Goal: Task Accomplishment & Management: Complete application form

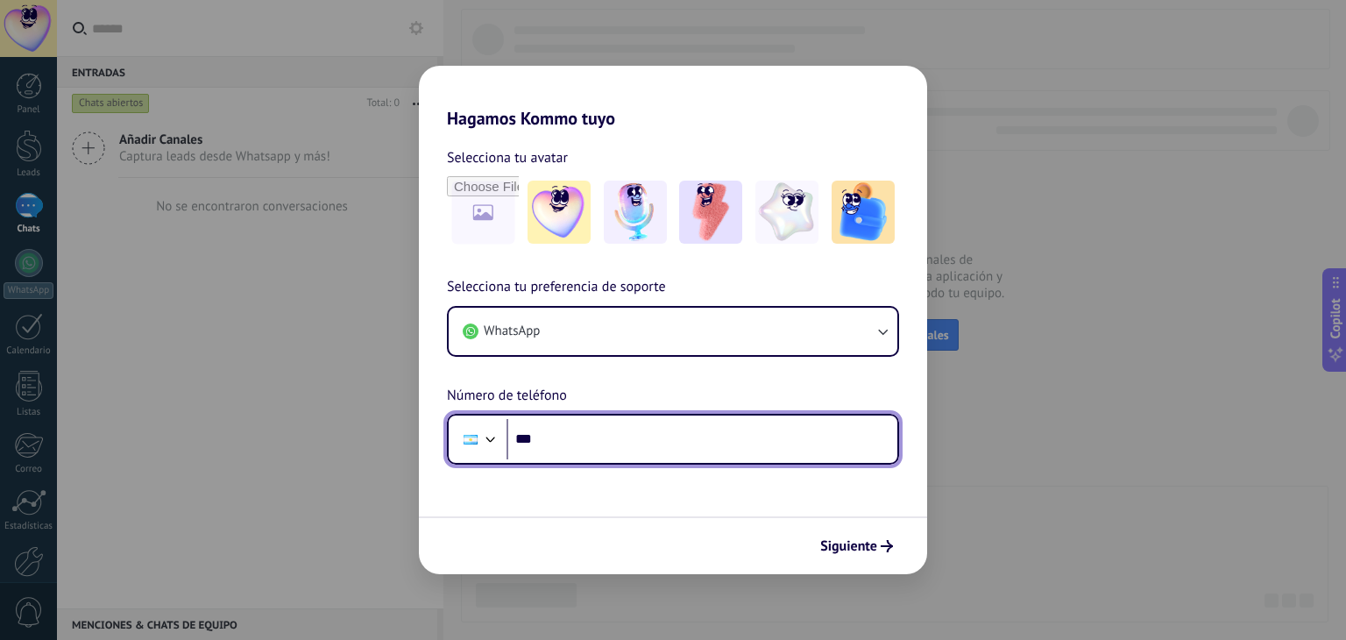
click at [688, 431] on input "***" at bounding box center [702, 439] width 391 height 40
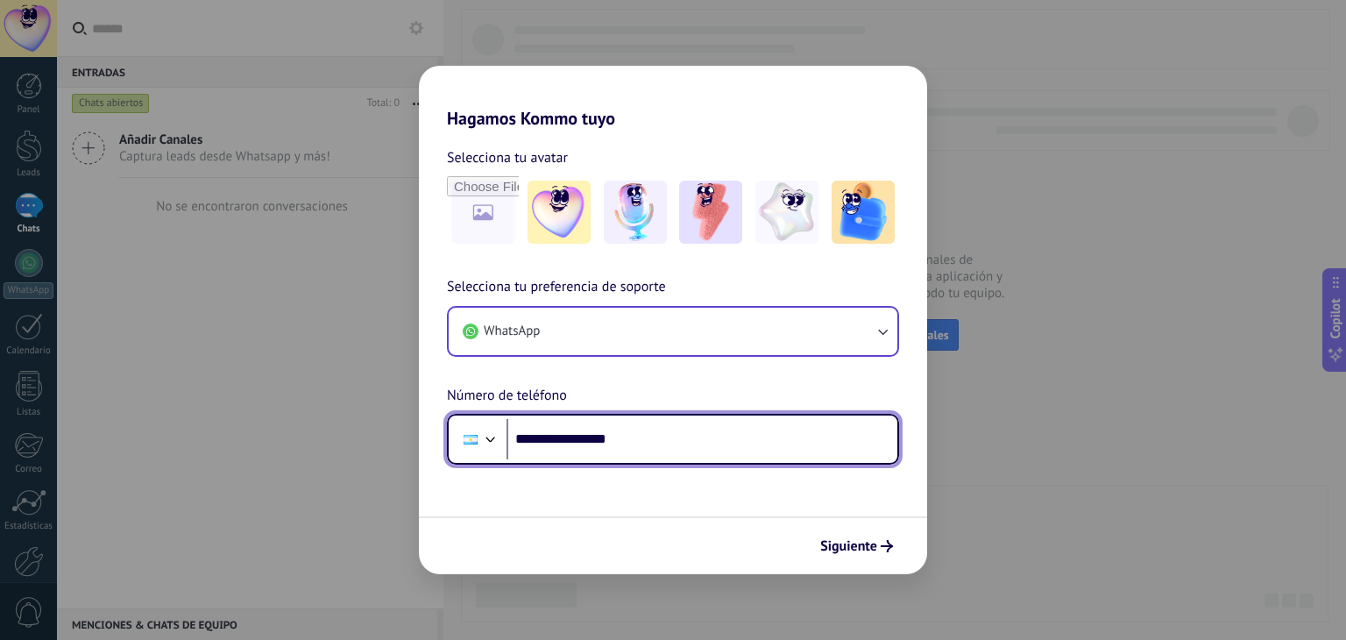
type input "**********"
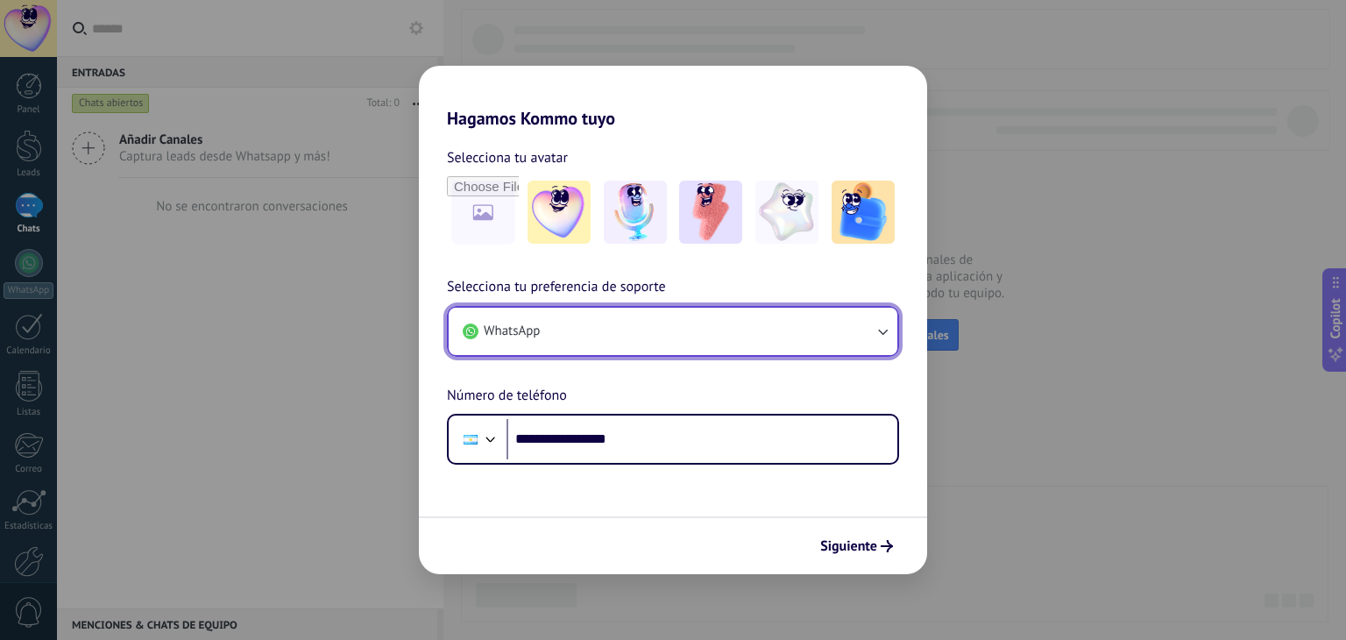
click at [770, 323] on button "WhatsApp" at bounding box center [673, 331] width 449 height 47
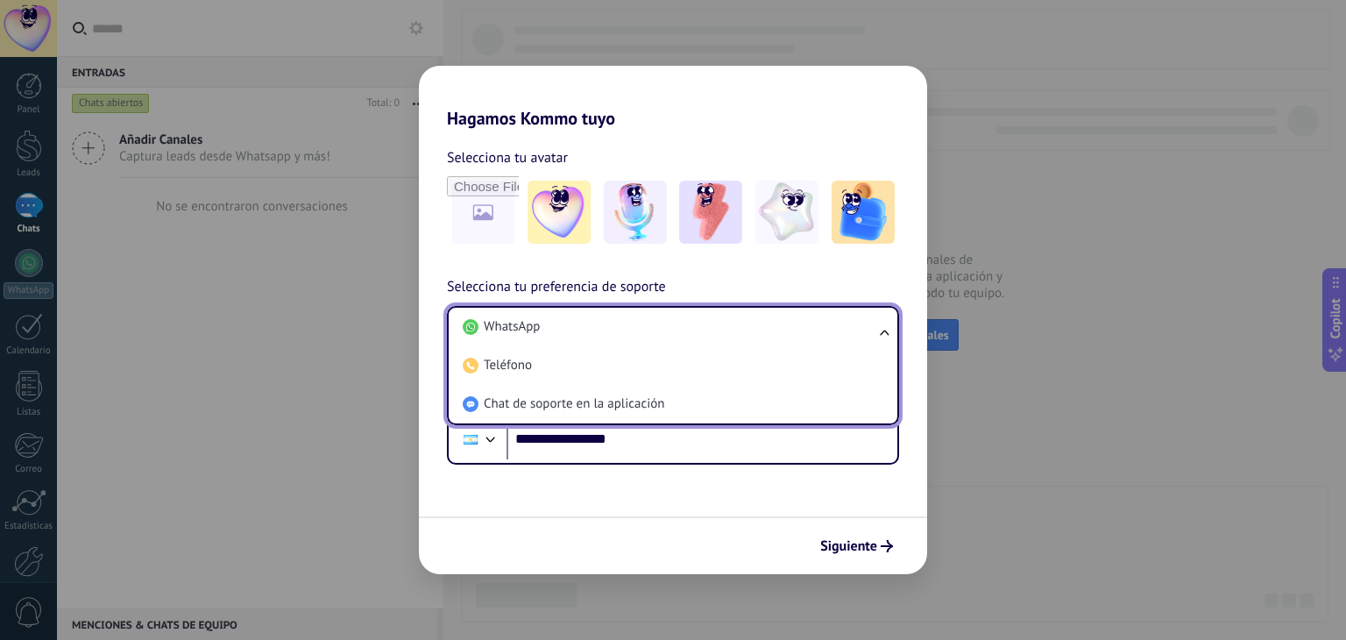
click at [770, 323] on li "WhatsApp" at bounding box center [670, 327] width 428 height 39
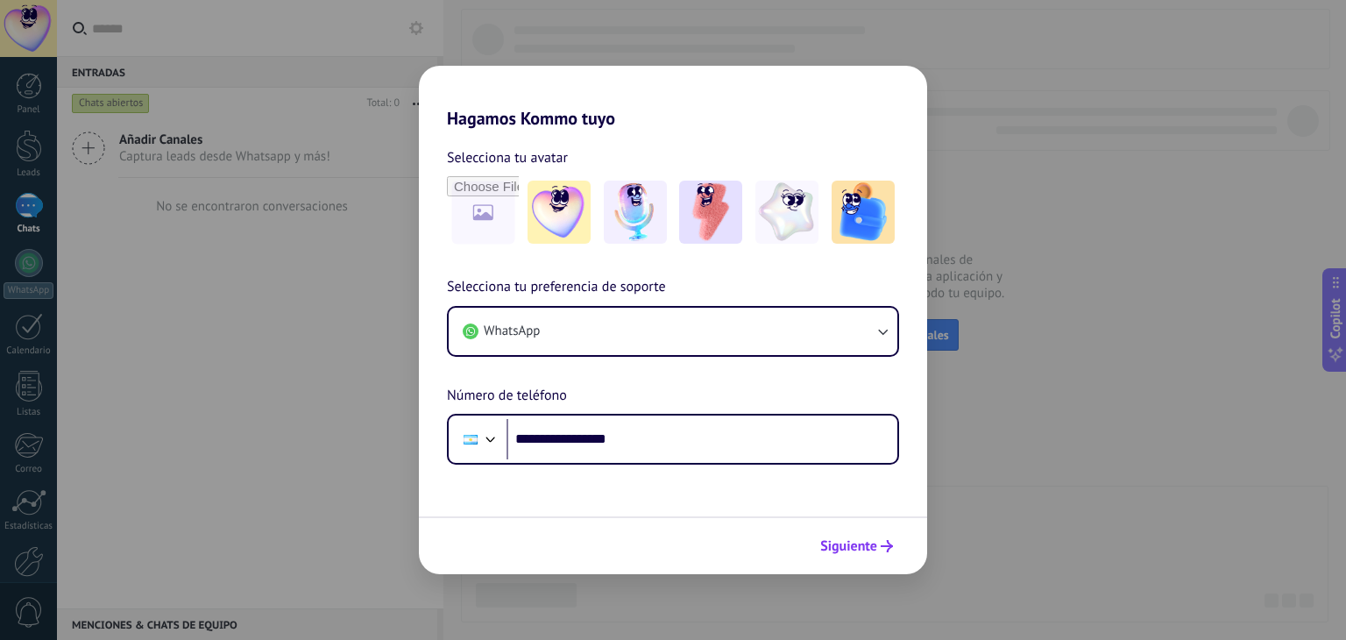
click at [855, 540] on span "Siguiente" at bounding box center [848, 546] width 57 height 12
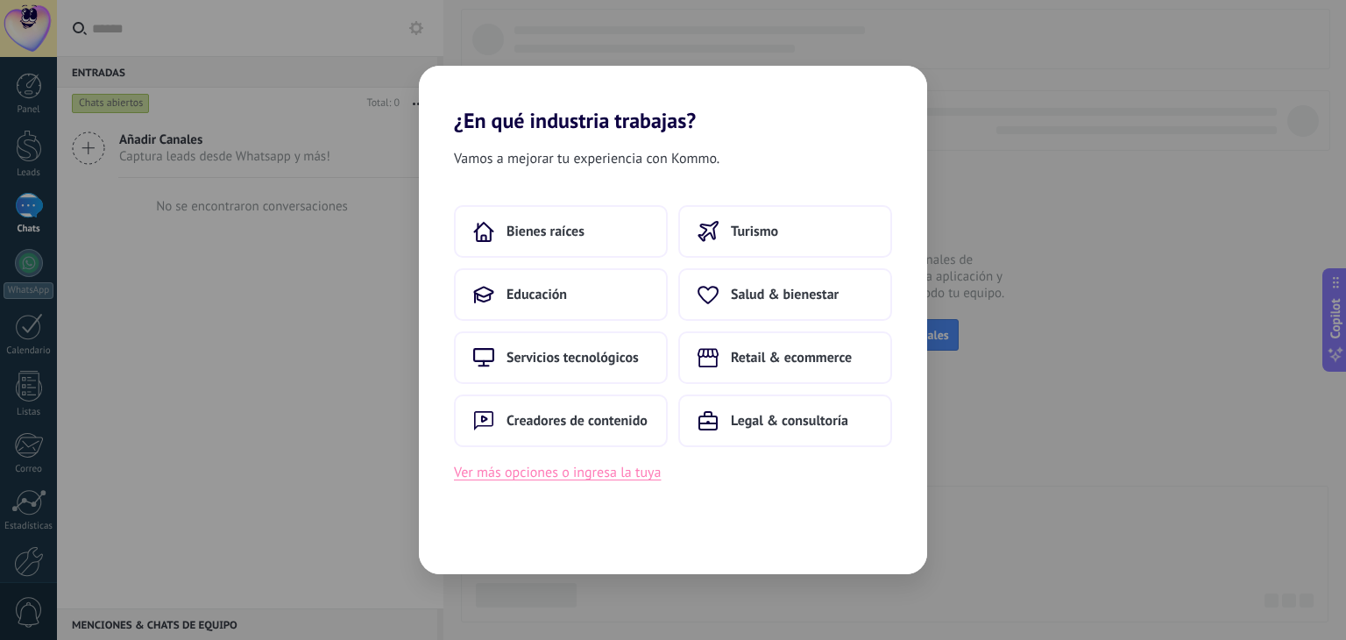
click at [553, 477] on button "Ver más opciones o ingresa la tuya" at bounding box center [557, 472] width 207 height 23
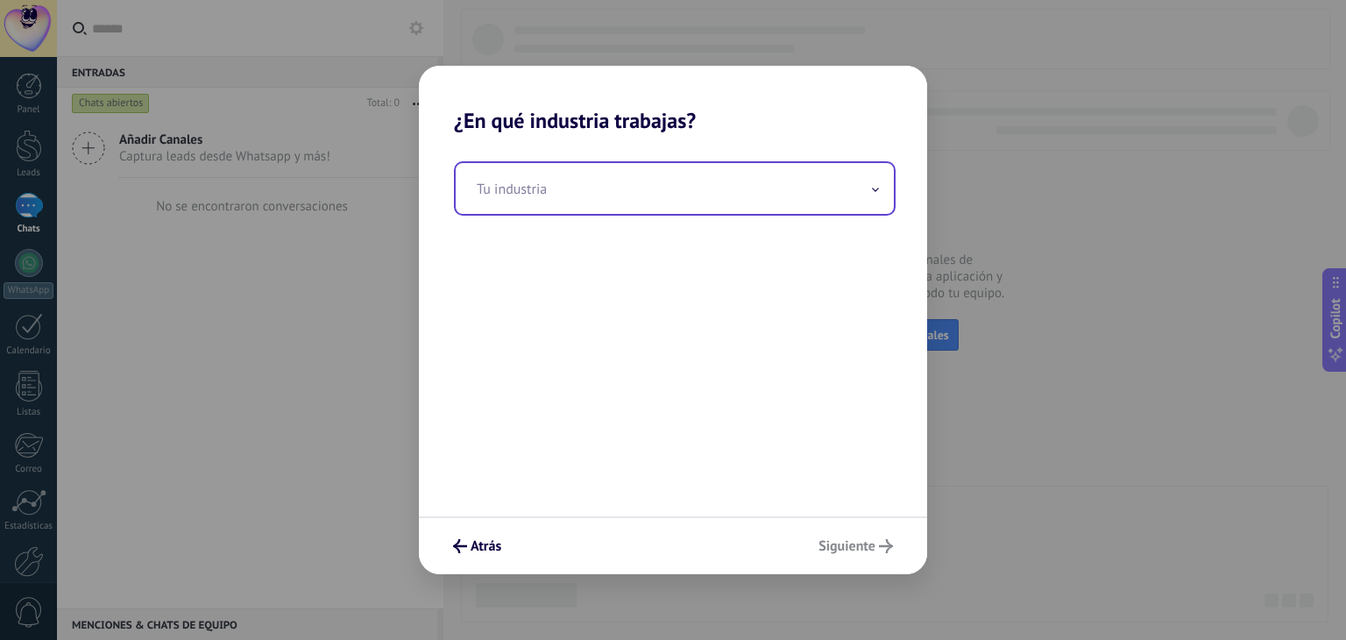
click at [613, 204] on input "text" at bounding box center [675, 188] width 438 height 51
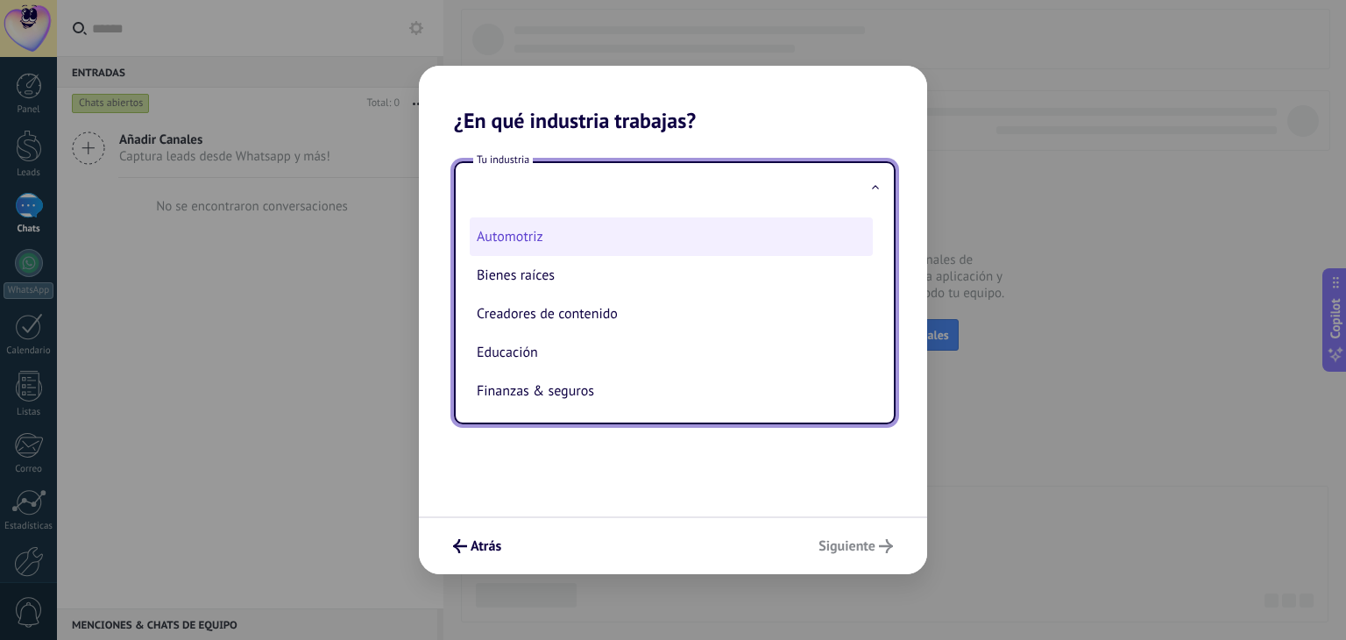
click at [606, 238] on li "Automotriz" at bounding box center [671, 236] width 403 height 39
type input "**********"
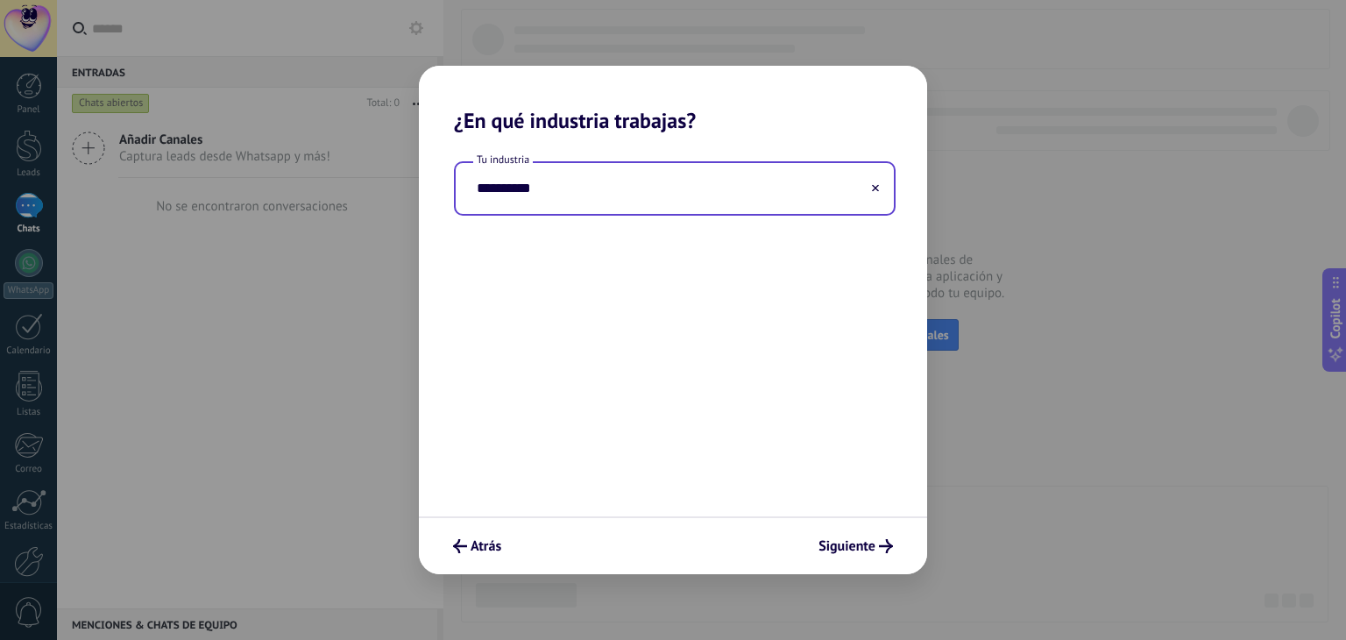
click at [838, 562] on div "Atrás Siguiente" at bounding box center [673, 545] width 508 height 58
click at [846, 549] on span "Siguiente" at bounding box center [847, 546] width 57 height 12
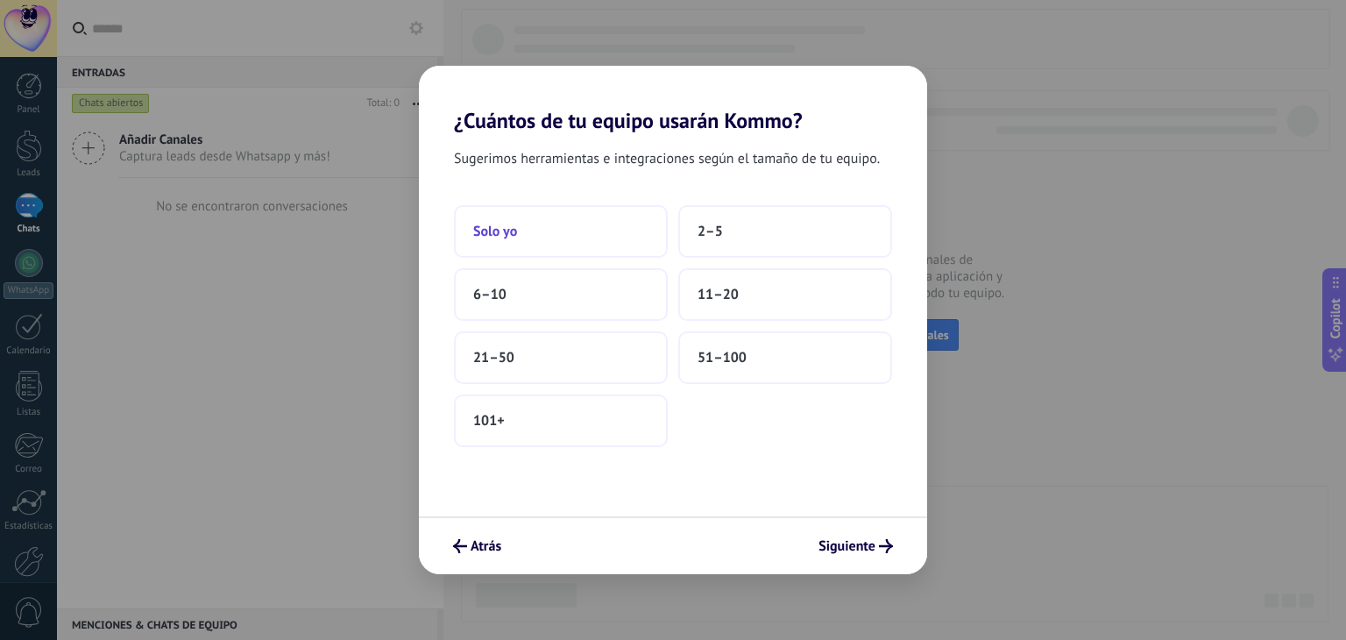
click at [641, 236] on button "Solo yo" at bounding box center [561, 231] width 214 height 53
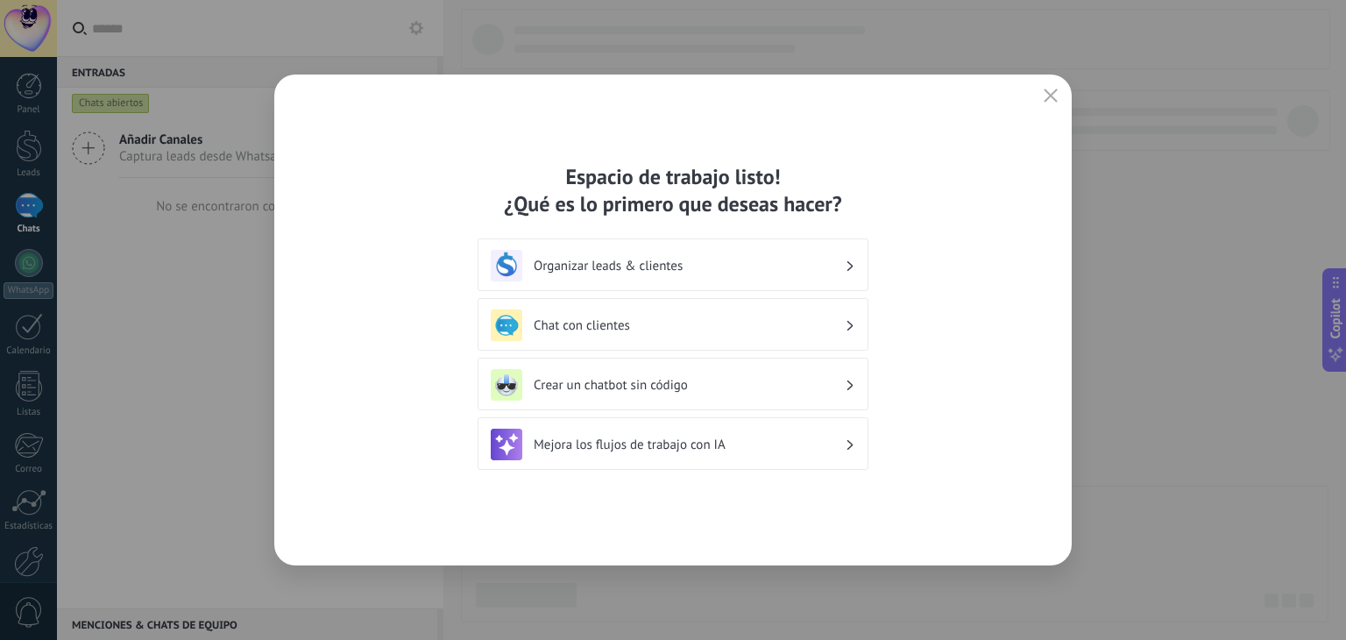
click at [646, 275] on div "Organizar leads & clientes" at bounding box center [673, 266] width 365 height 32
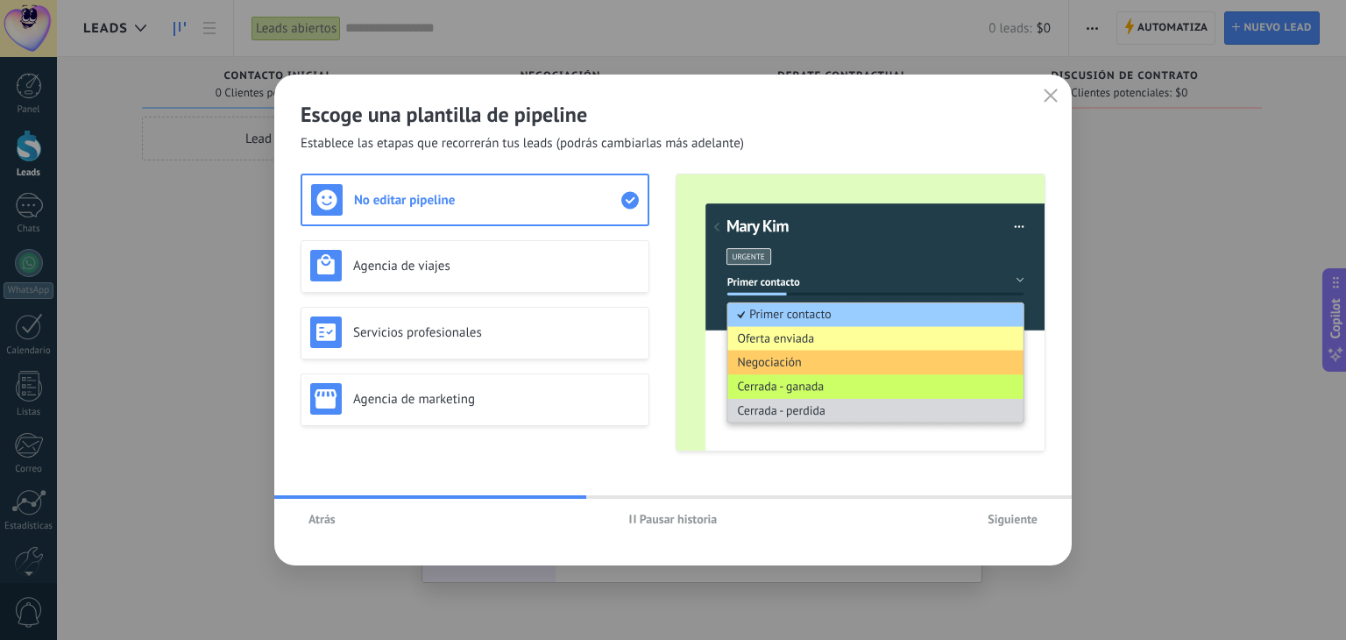
click at [1006, 525] on span "Siguiente" at bounding box center [1013, 519] width 50 height 12
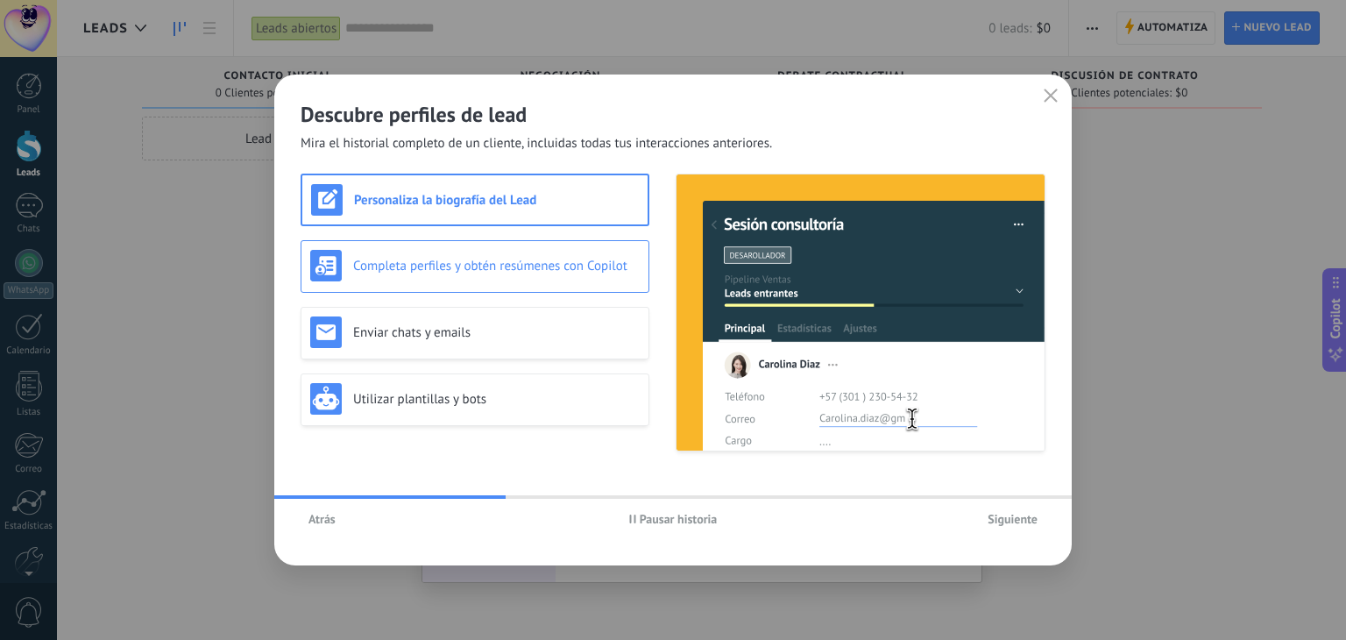
click at [466, 291] on div "Completa perfiles y obtén resúmenes con Copilot" at bounding box center [475, 266] width 349 height 53
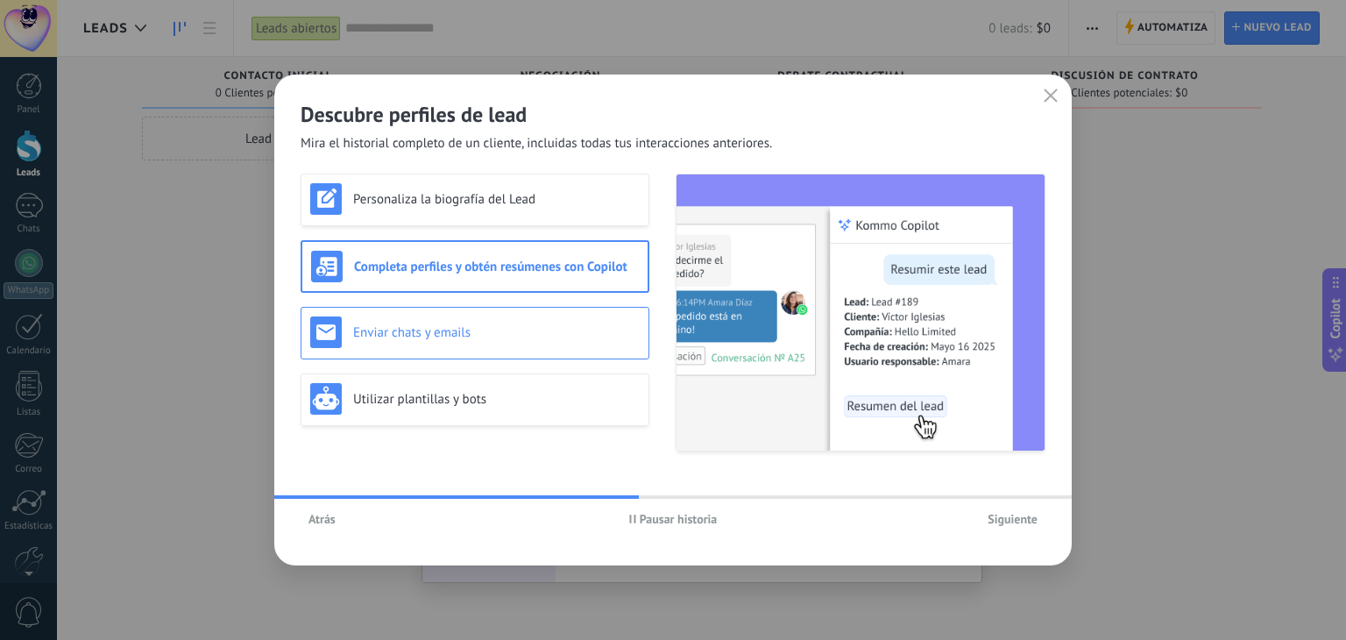
click at [478, 330] on h3 "Enviar chats y emails" at bounding box center [496, 332] width 287 height 17
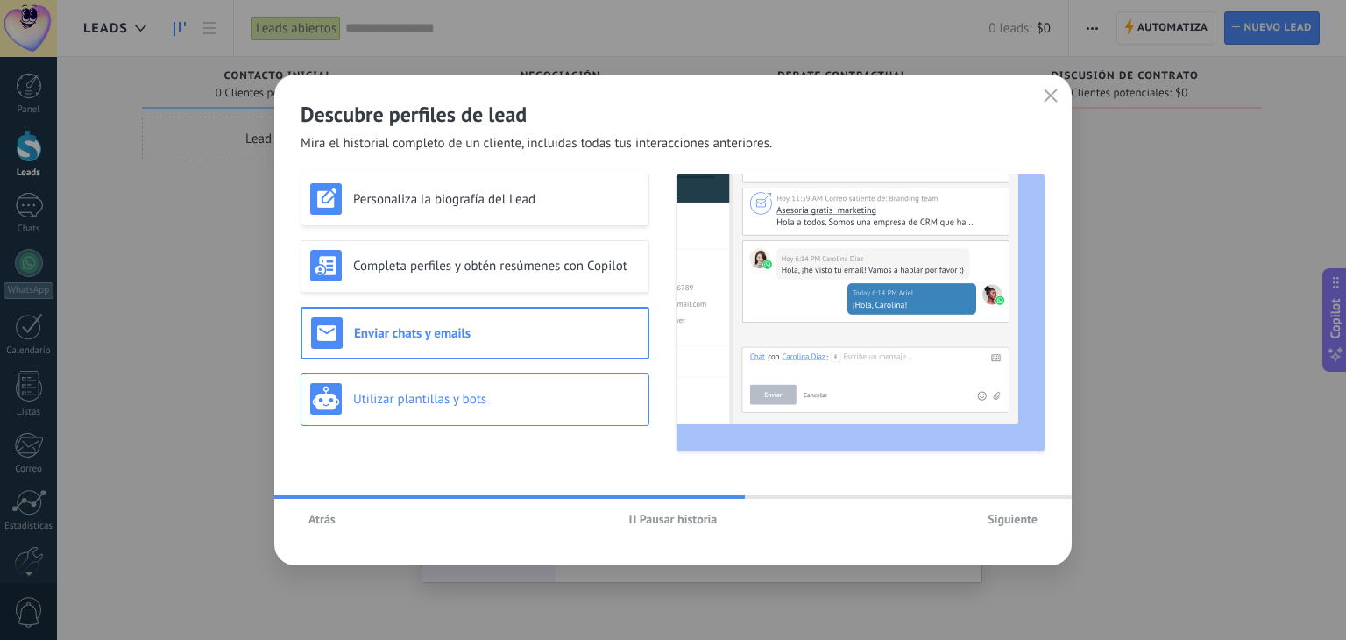
click at [494, 373] on div "Utilizar plantillas y bots" at bounding box center [475, 399] width 349 height 53
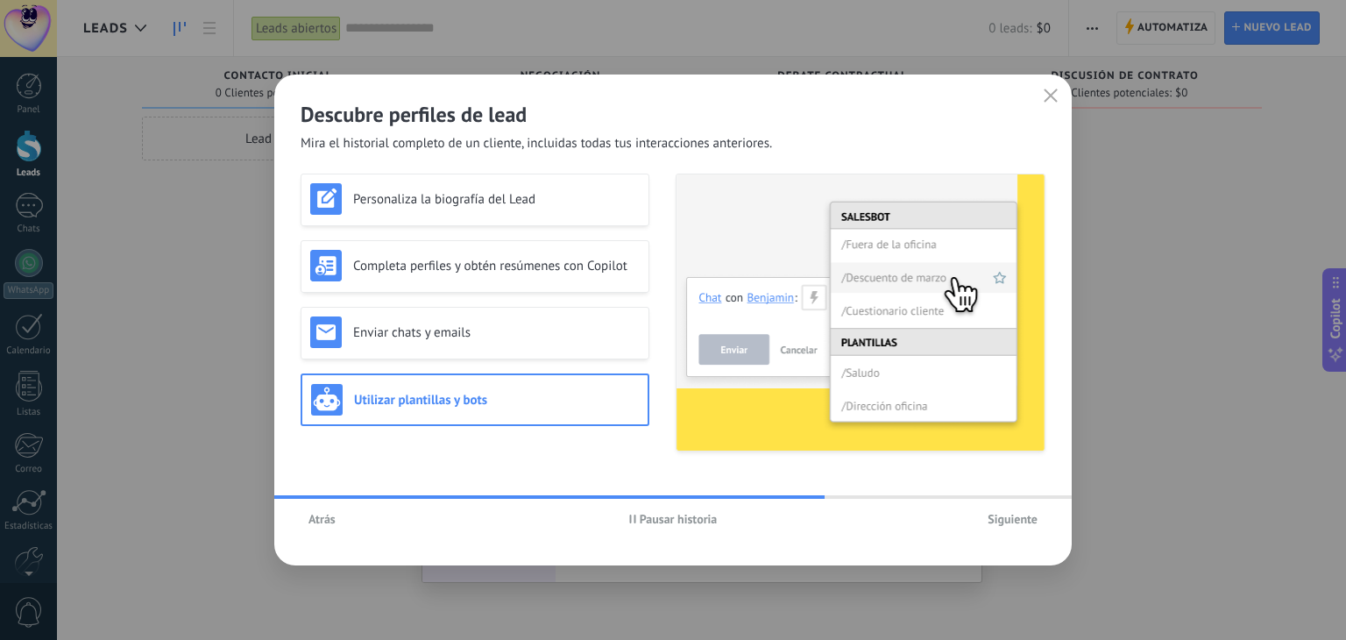
click at [999, 520] on span "Siguiente" at bounding box center [1013, 519] width 50 height 12
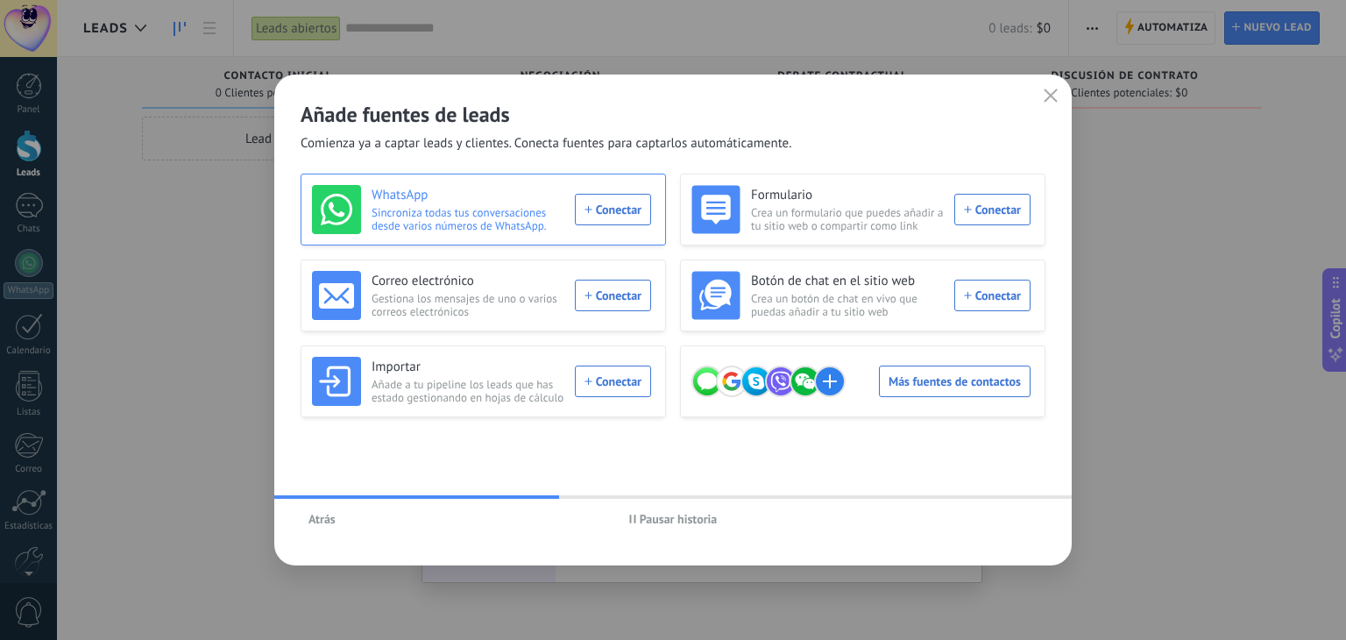
click at [621, 216] on div "WhatsApp Sincroniza todas tus conversaciones desde varios números de WhatsApp. …" at bounding box center [481, 209] width 339 height 49
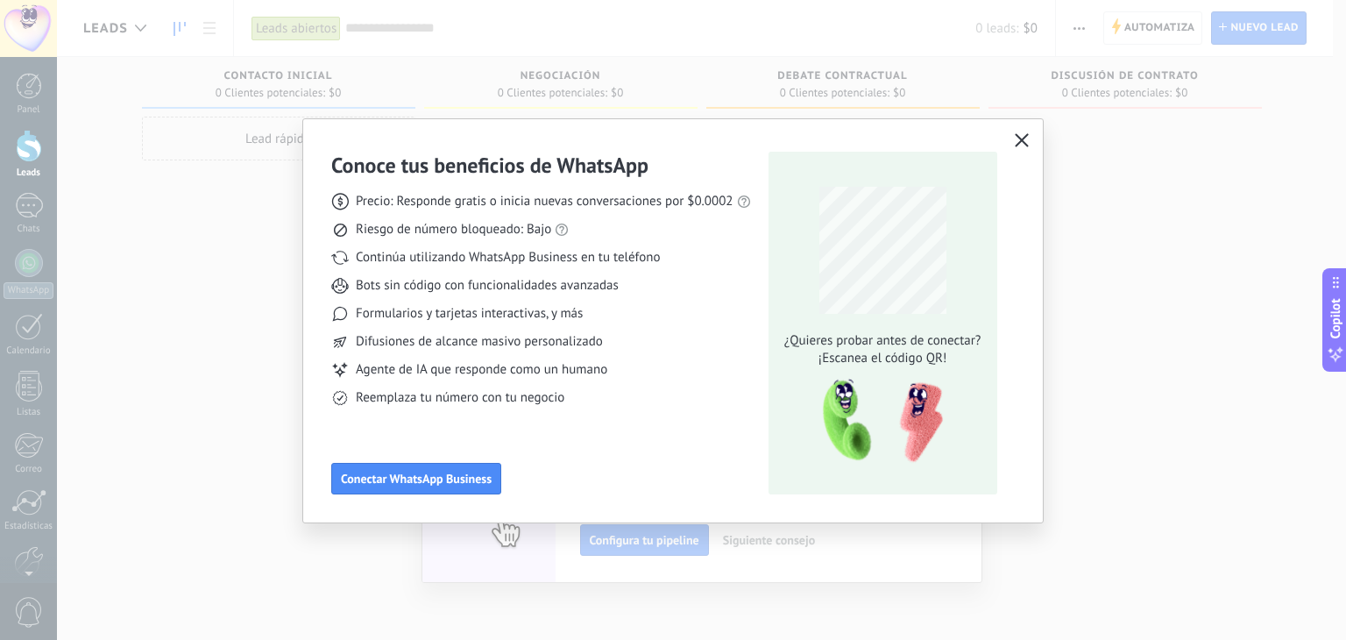
click at [1025, 133] on icon "button" at bounding box center [1022, 140] width 14 height 14
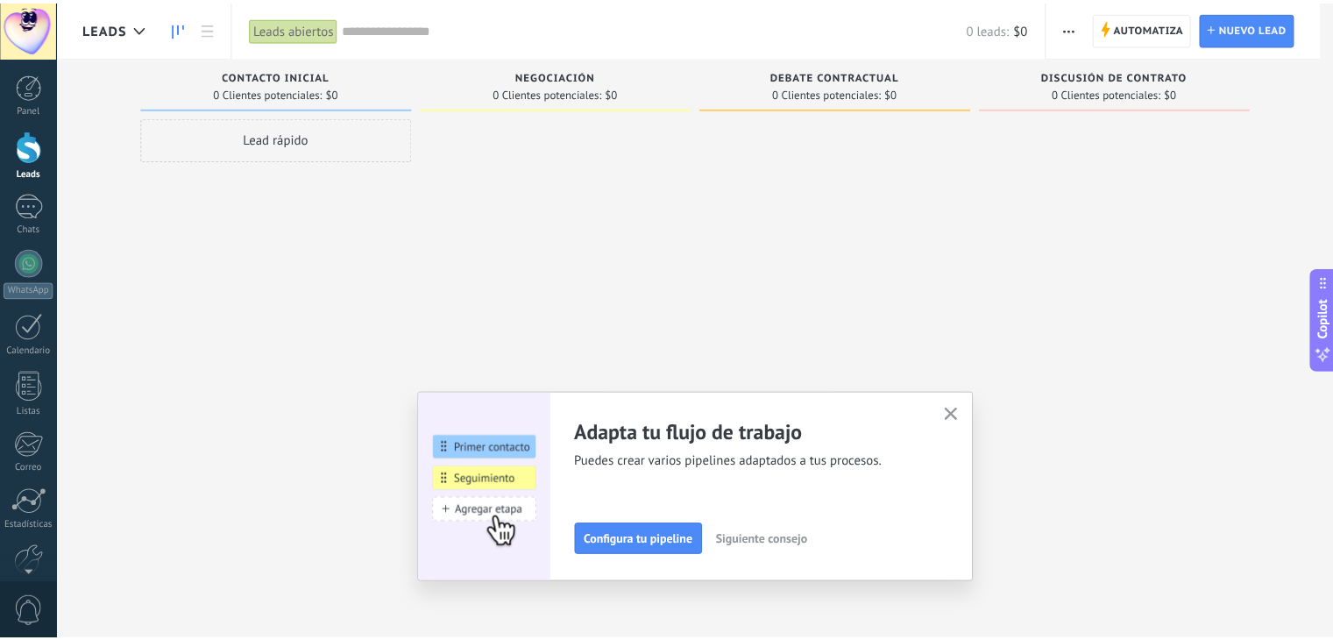
scroll to position [89, 0]
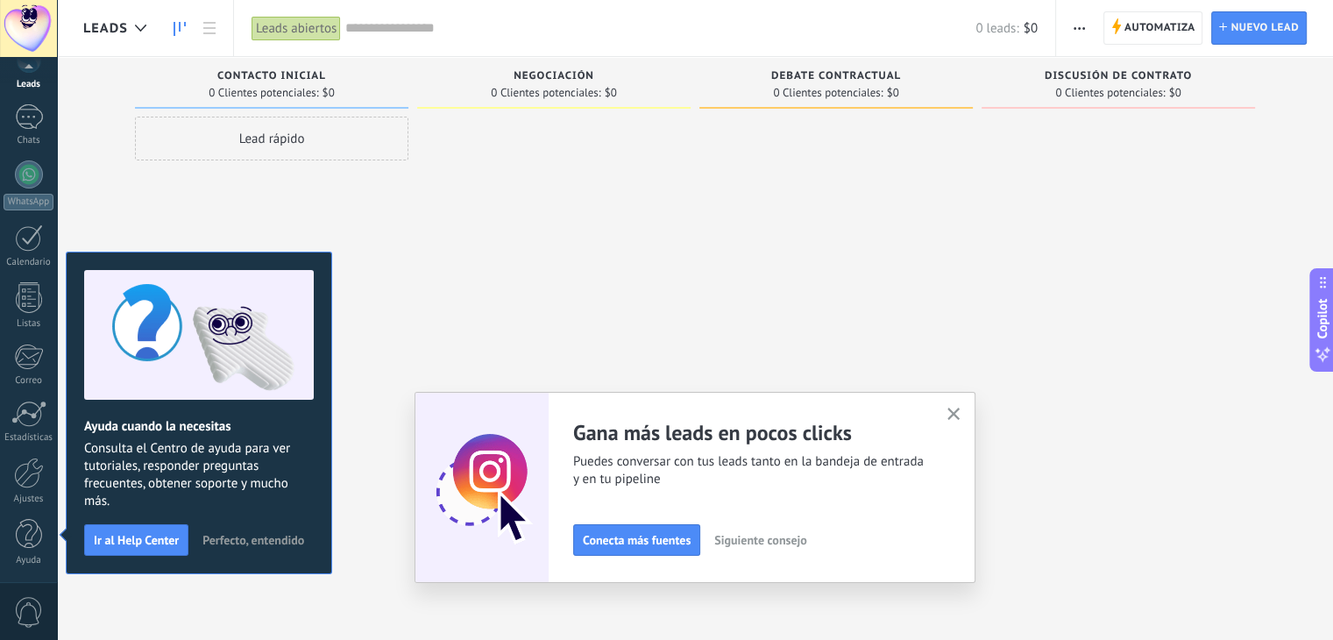
click at [961, 411] on icon "button" at bounding box center [953, 414] width 13 height 13
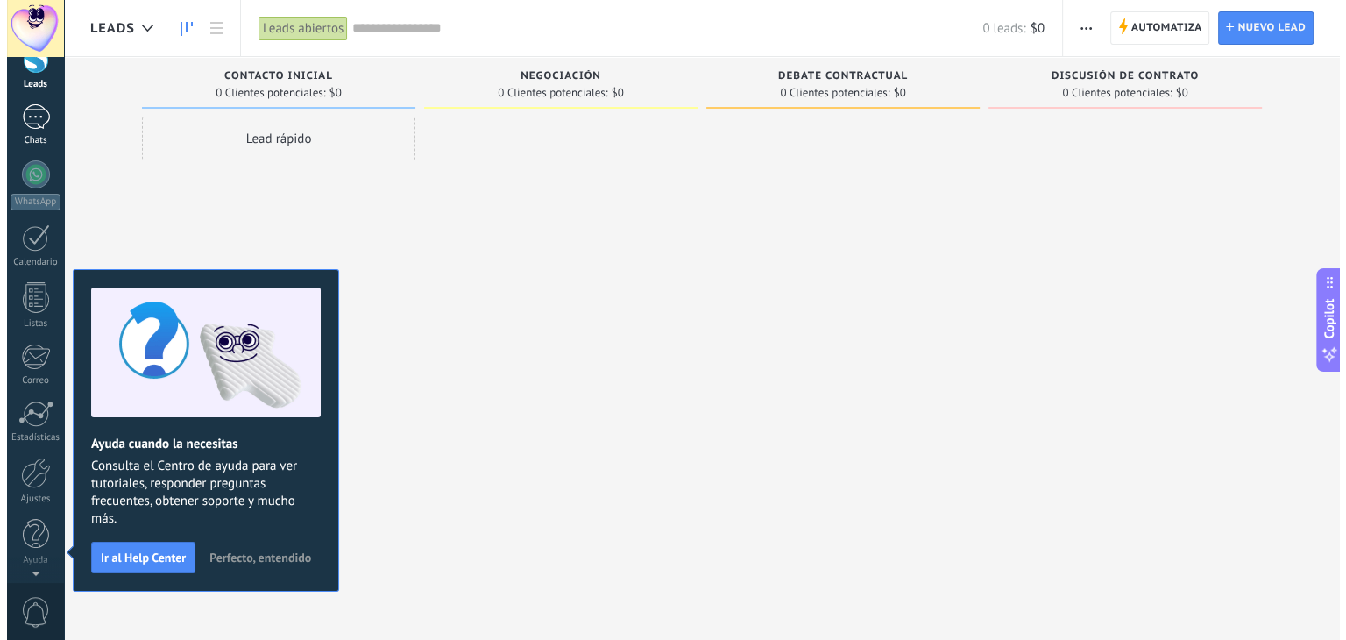
scroll to position [0, 0]
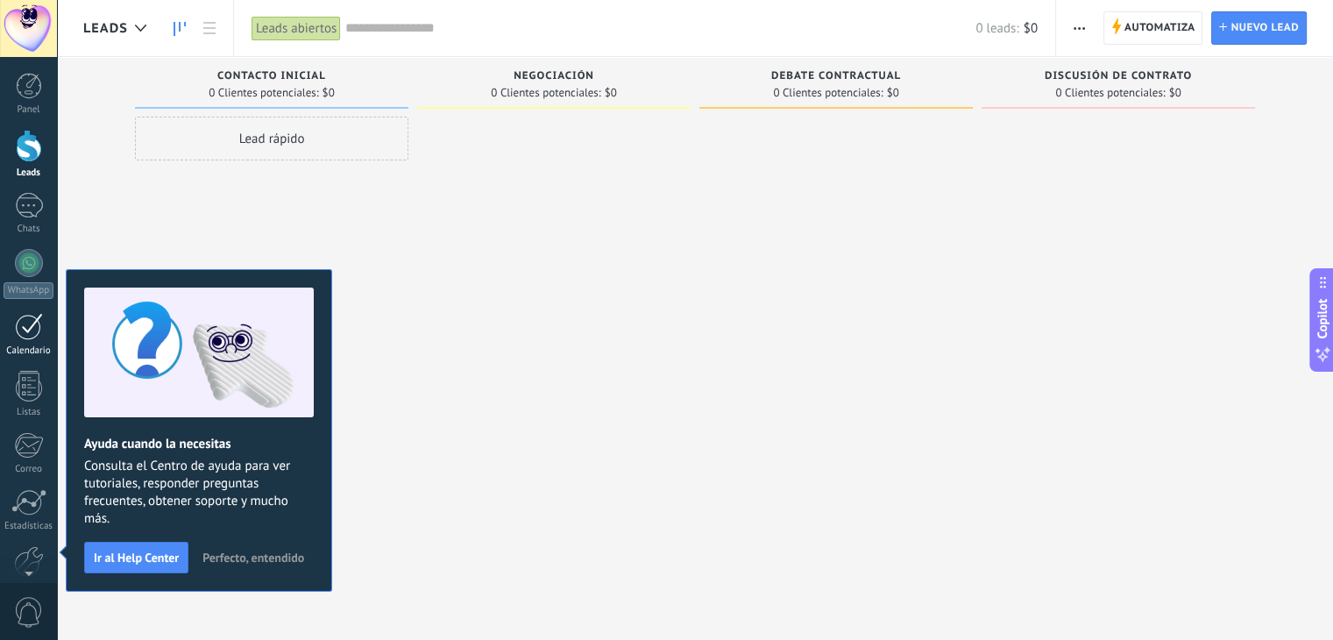
click at [29, 330] on div at bounding box center [29, 326] width 28 height 27
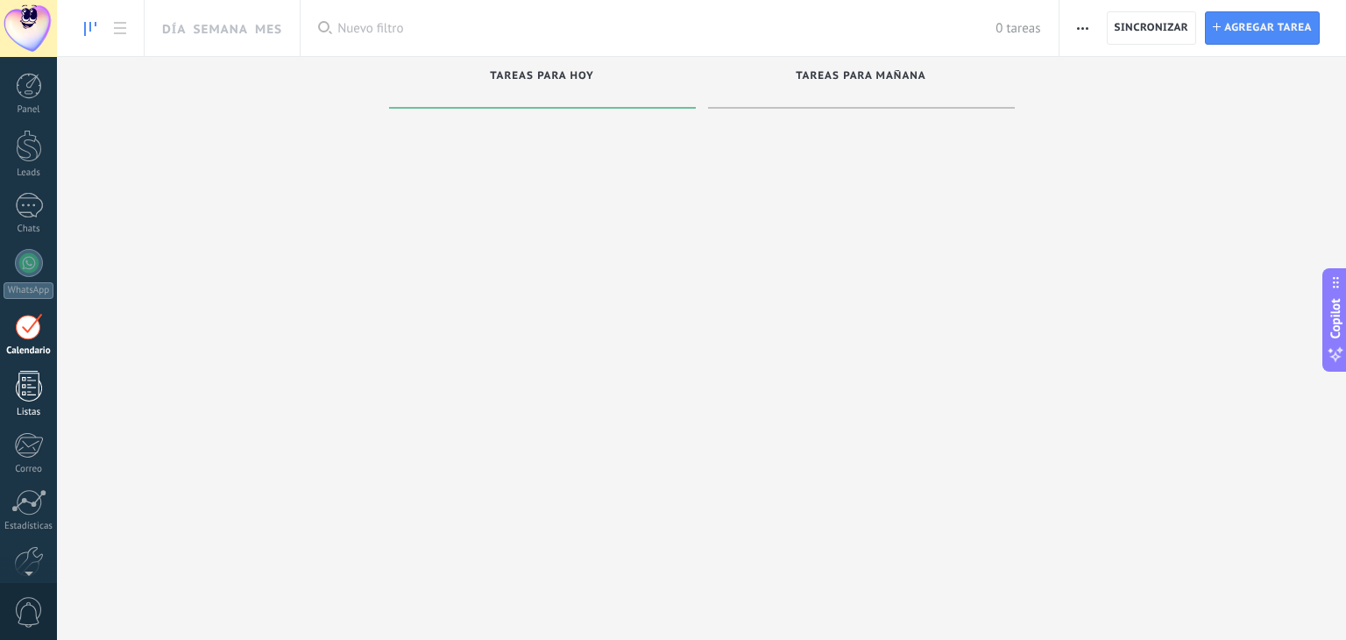
click at [28, 386] on div at bounding box center [29, 386] width 26 height 31
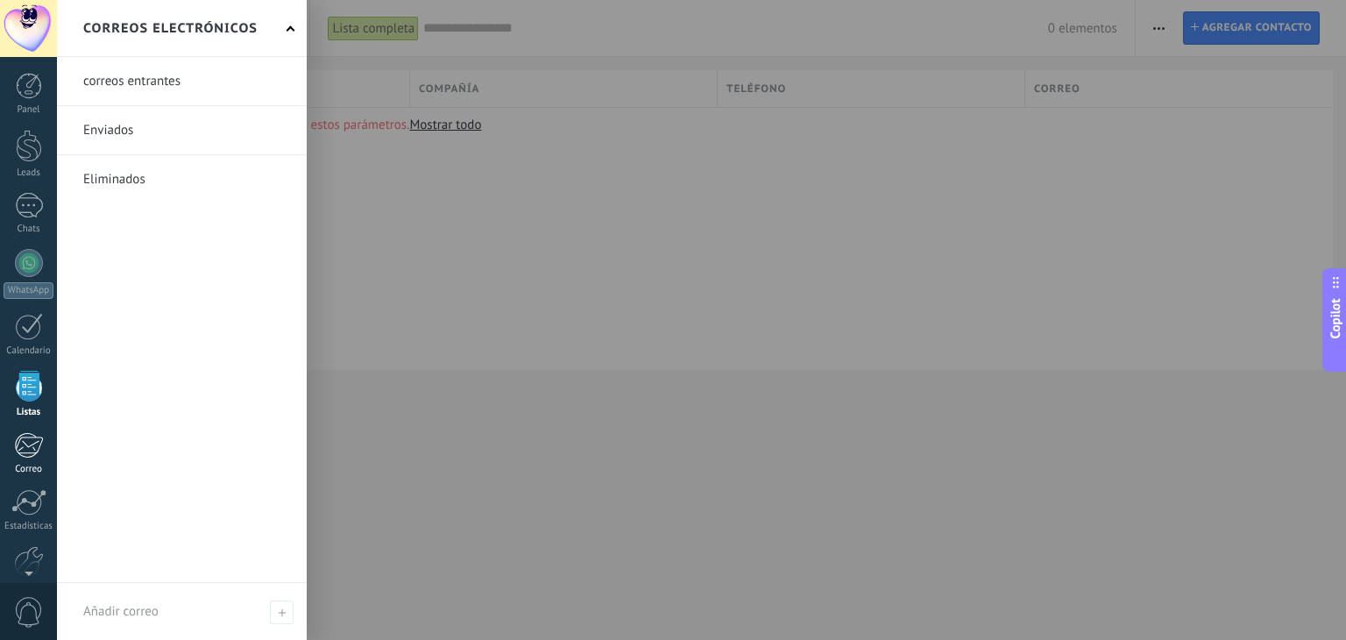
click at [27, 444] on div at bounding box center [28, 445] width 29 height 26
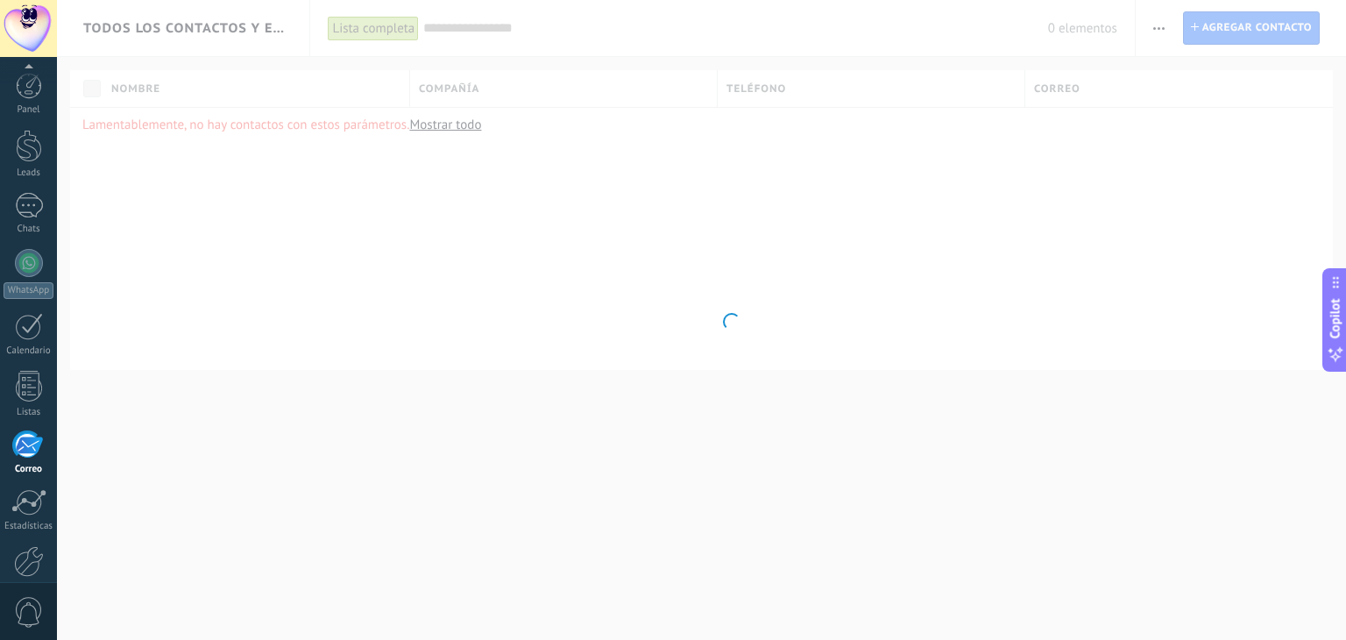
scroll to position [89, 0]
